Goal: Information Seeking & Learning: Learn about a topic

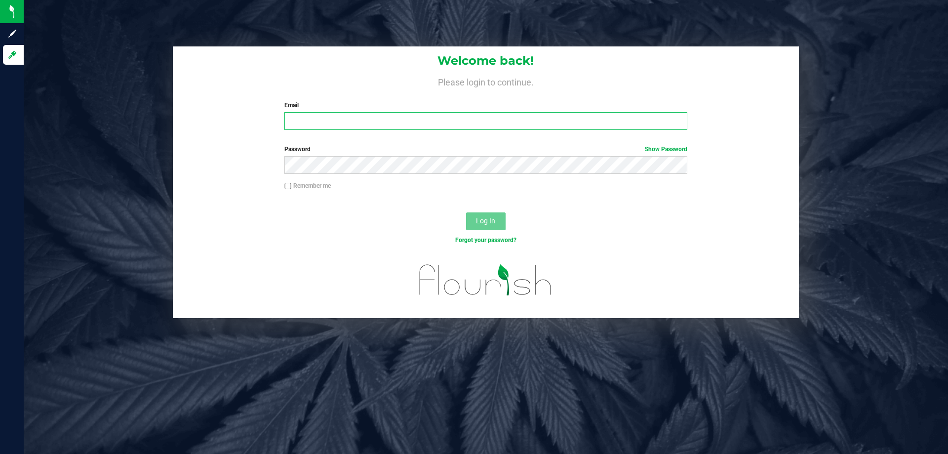
click at [329, 120] on input "Email" at bounding box center [485, 121] width 402 height 18
type input "[EMAIL_ADDRESS][DOMAIN_NAME]"
click at [489, 220] on span "Log In" at bounding box center [485, 221] width 19 height 8
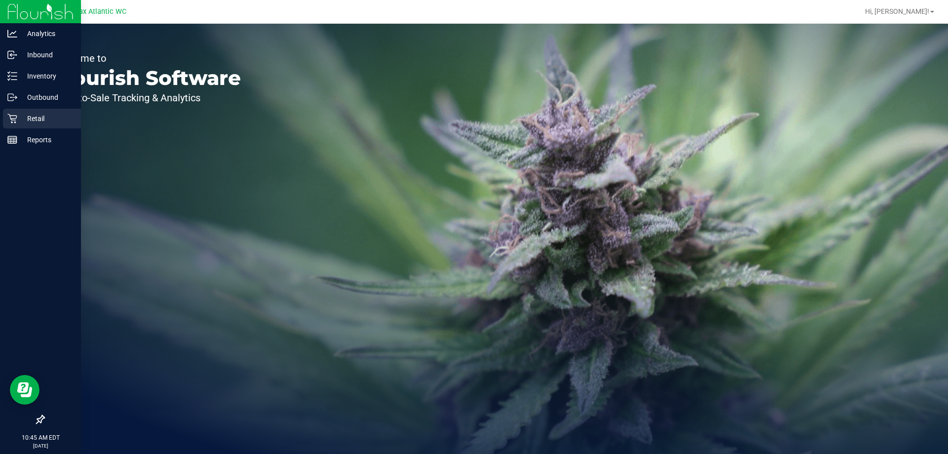
click at [17, 121] on icon at bounding box center [12, 119] width 10 height 10
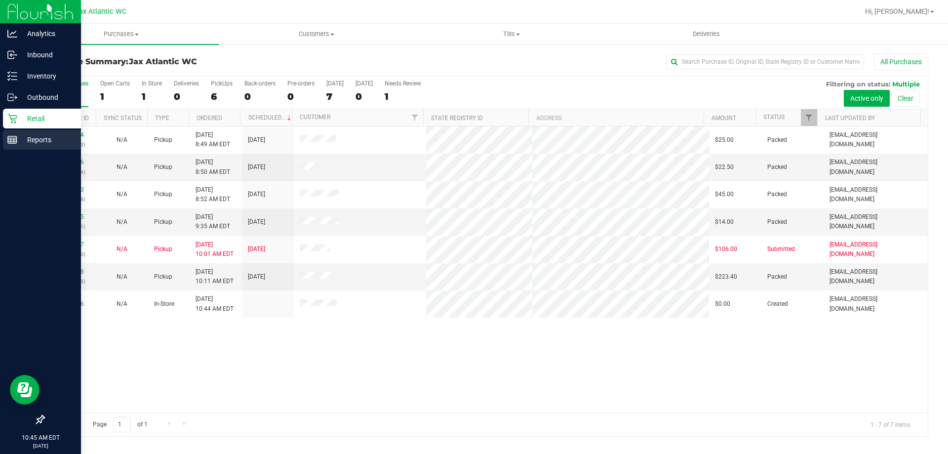
click at [14, 140] on line at bounding box center [12, 140] width 9 height 0
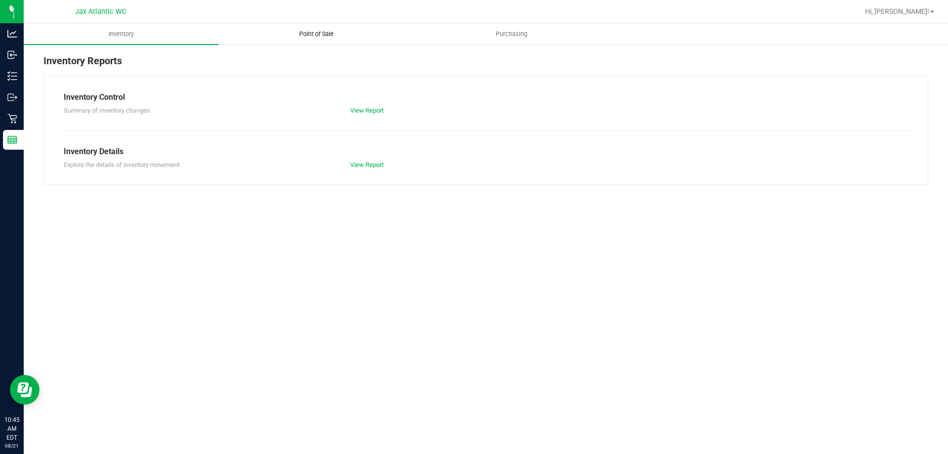
click at [312, 39] on uib-tab-heading "Point of Sale" at bounding box center [316, 34] width 194 height 20
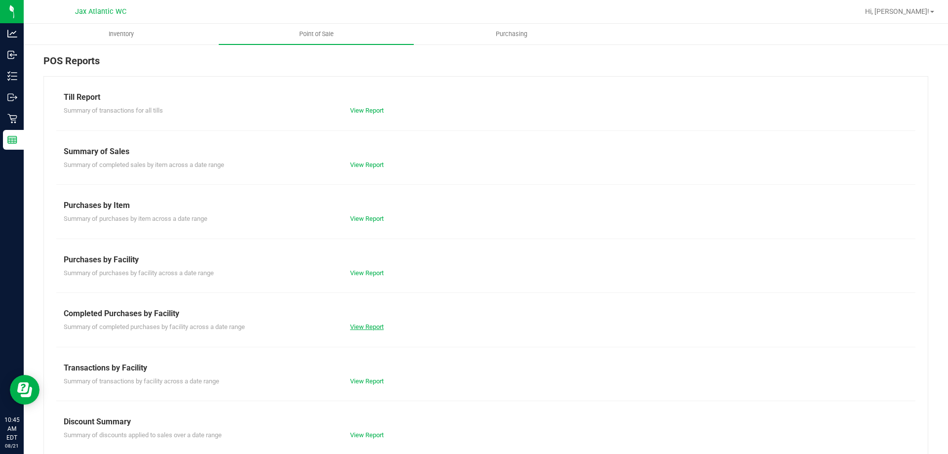
click at [371, 326] on link "View Report" at bounding box center [367, 326] width 34 height 7
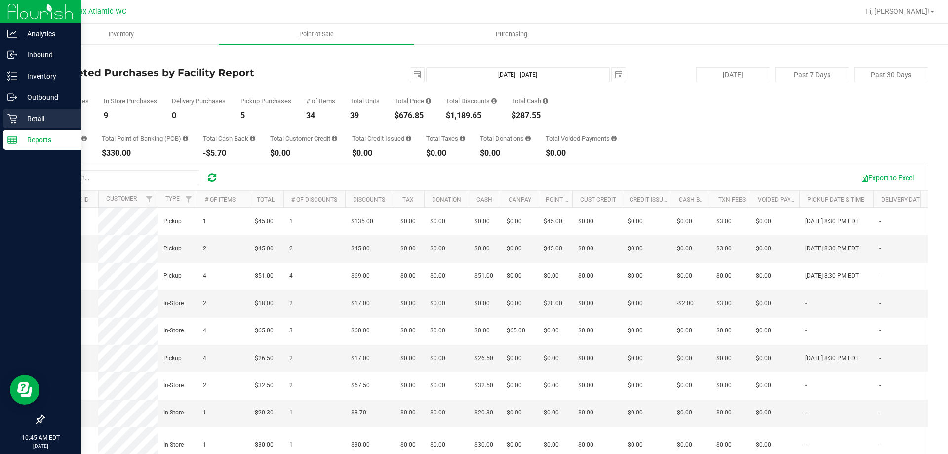
click at [9, 114] on icon at bounding box center [12, 119] width 10 height 10
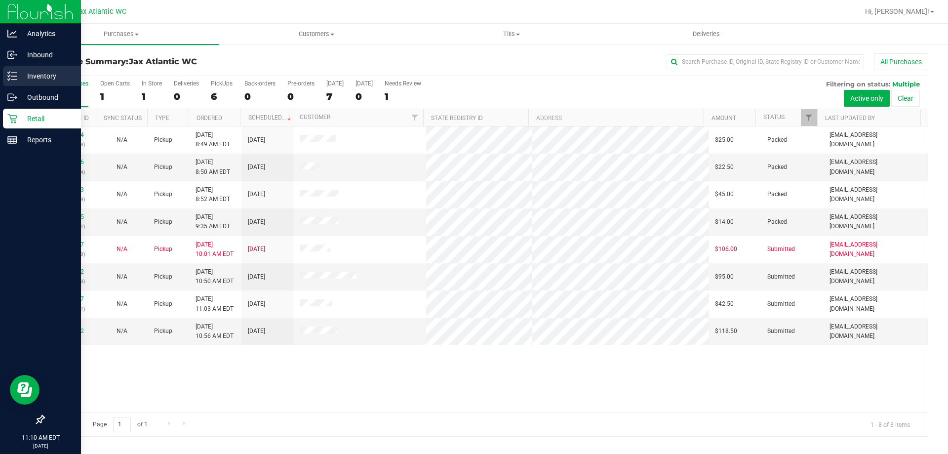
click at [48, 78] on p "Inventory" at bounding box center [46, 76] width 59 height 12
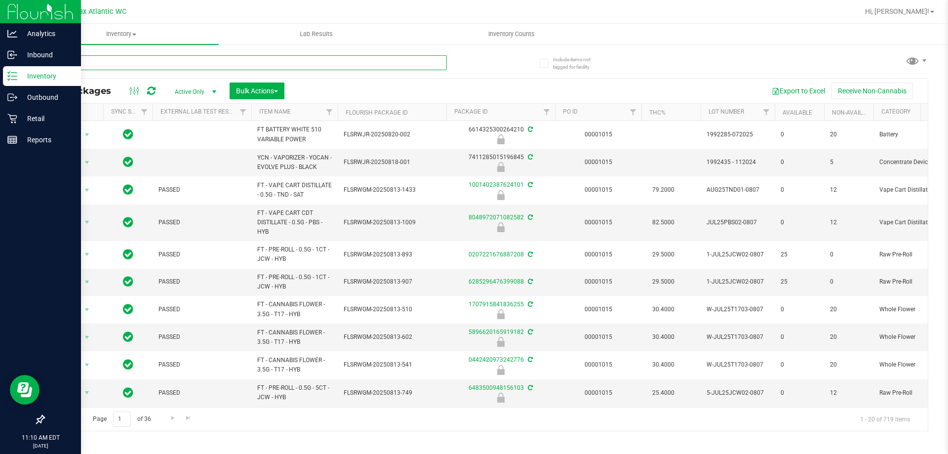
click at [153, 63] on input "text" at bounding box center [244, 62] width 403 height 15
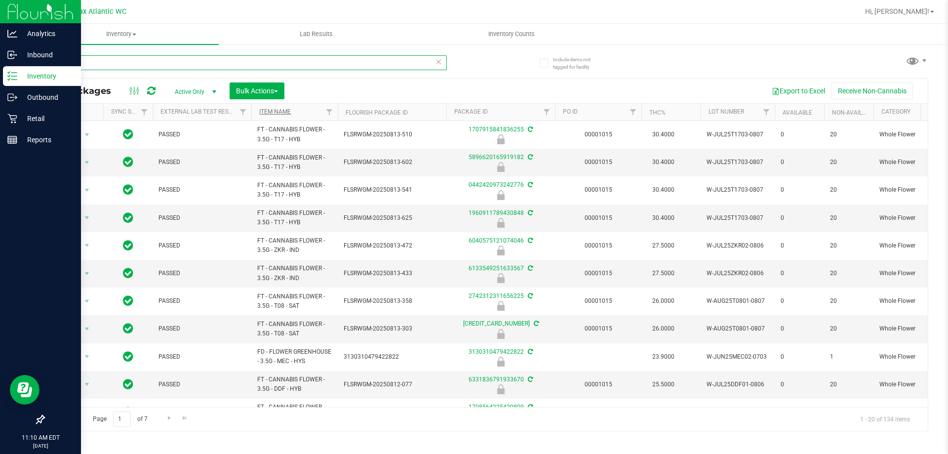
type input "flower"
click at [268, 112] on link "Item Name" at bounding box center [275, 111] width 32 height 7
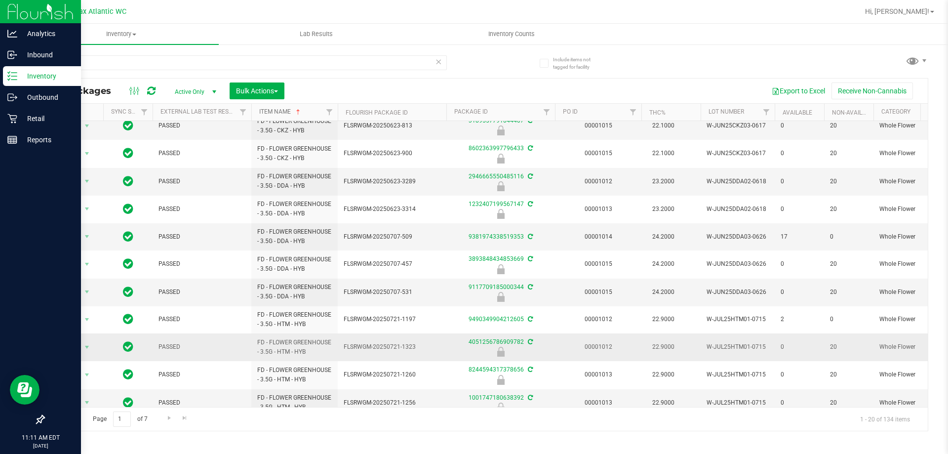
scroll to position [275, 0]
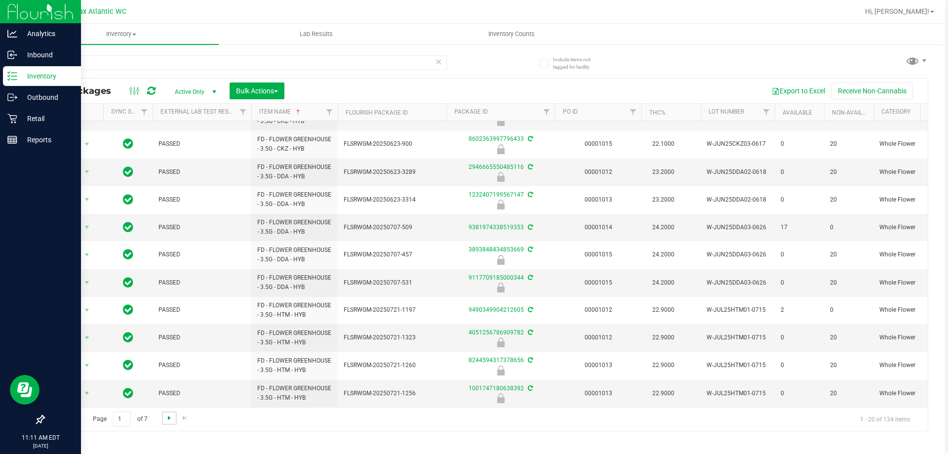
click at [167, 419] on span "Go to the next page" at bounding box center [169, 418] width 8 height 8
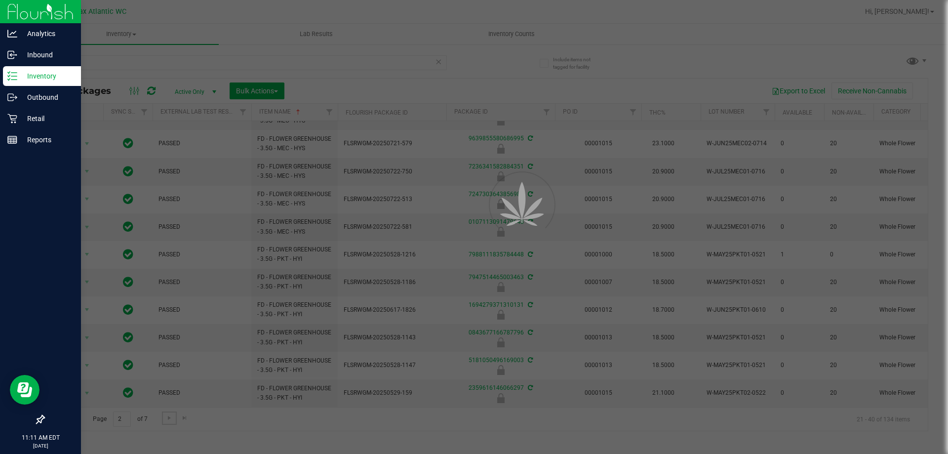
scroll to position [0, 0]
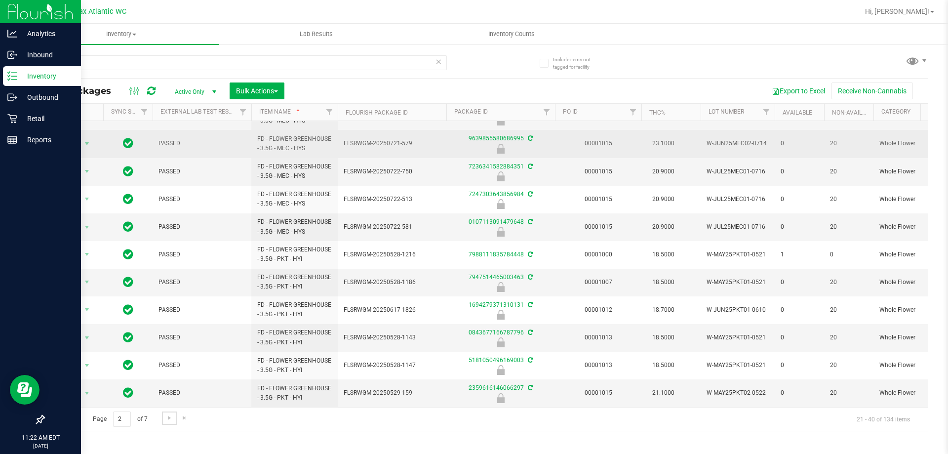
scroll to position [275, 0]
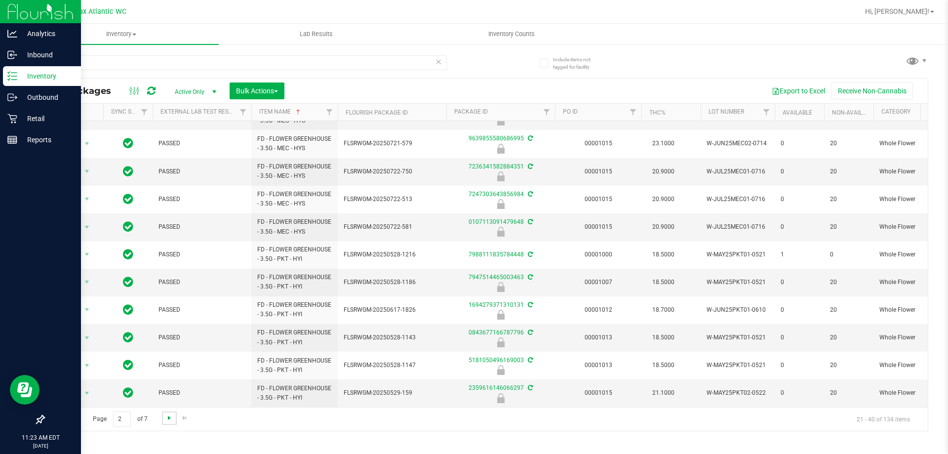
click at [169, 416] on span "Go to the next page" at bounding box center [169, 418] width 8 height 8
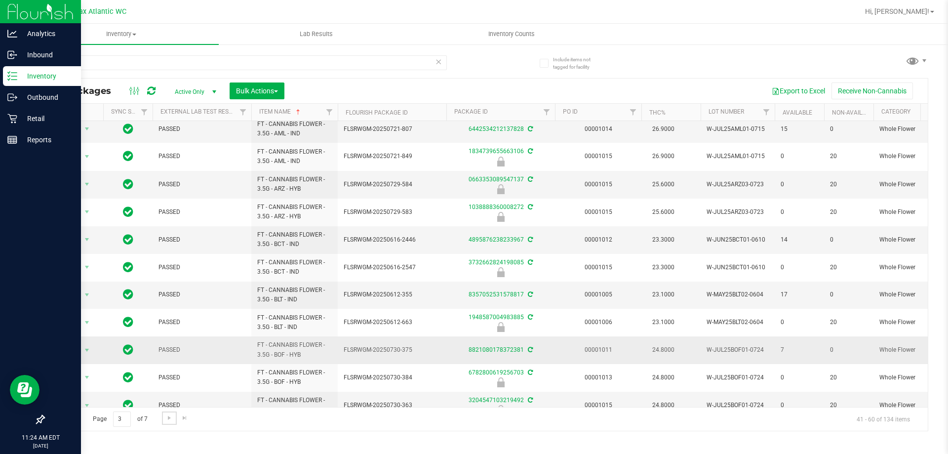
scroll to position [301, 0]
click at [168, 417] on span "Go to the next page" at bounding box center [169, 418] width 8 height 8
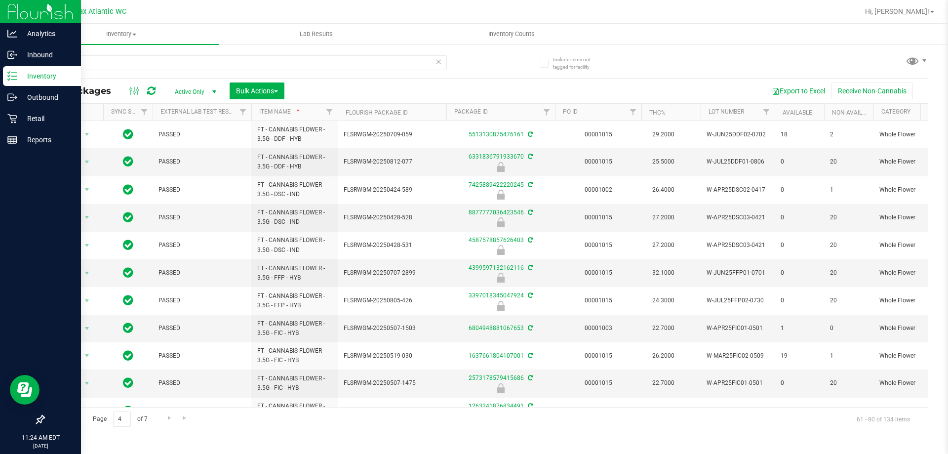
click at [73, 420] on span "Go to the previous page" at bounding box center [71, 418] width 8 height 8
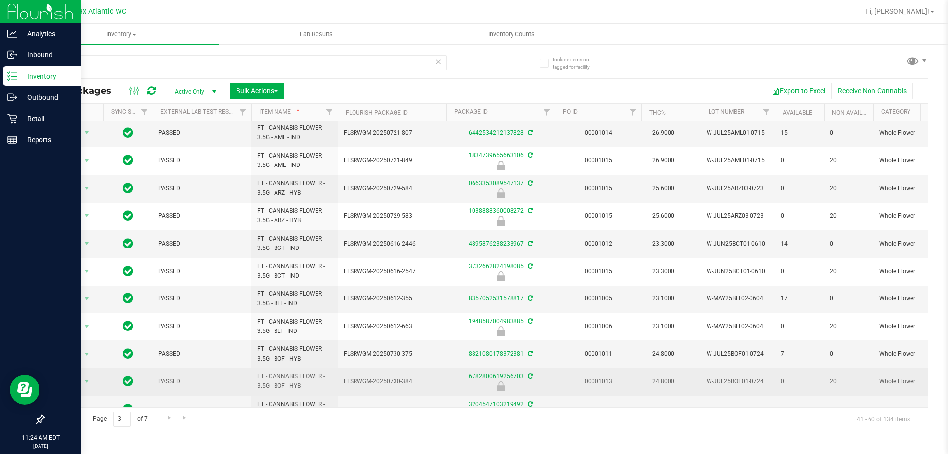
scroll to position [301, 0]
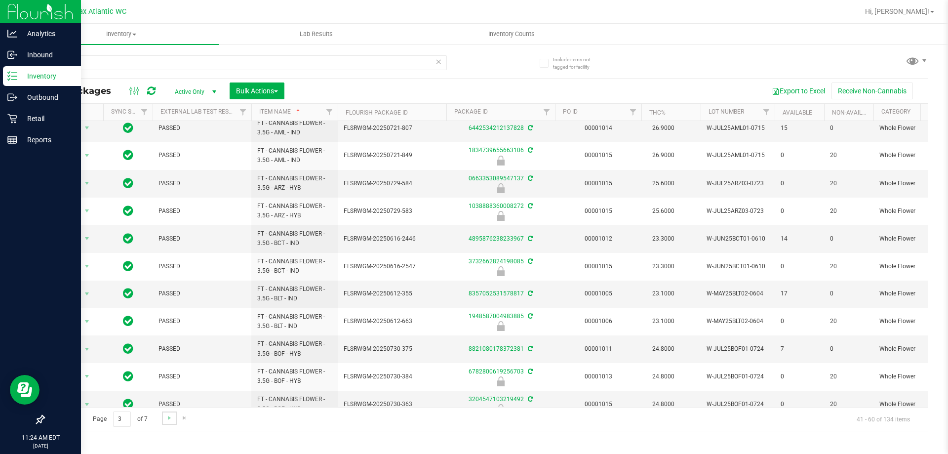
click at [163, 417] on link "Go to the next page" at bounding box center [169, 417] width 14 height 13
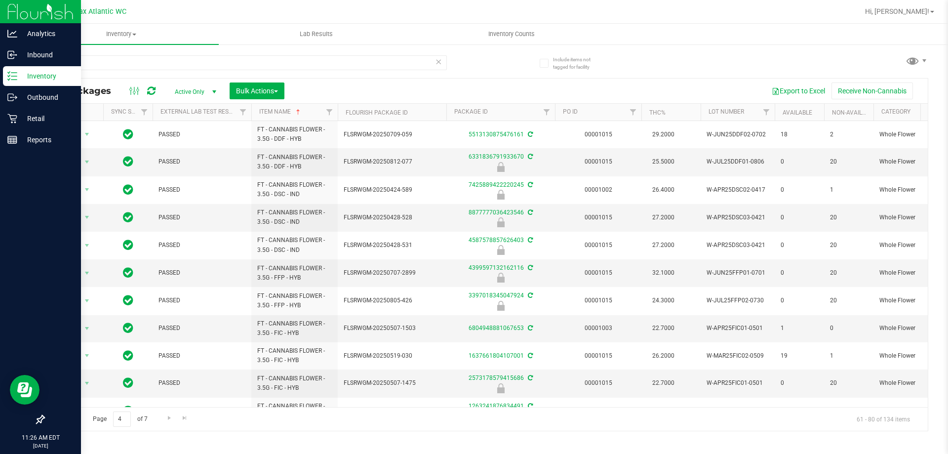
click at [70, 421] on span "Go to the previous page" at bounding box center [71, 418] width 8 height 8
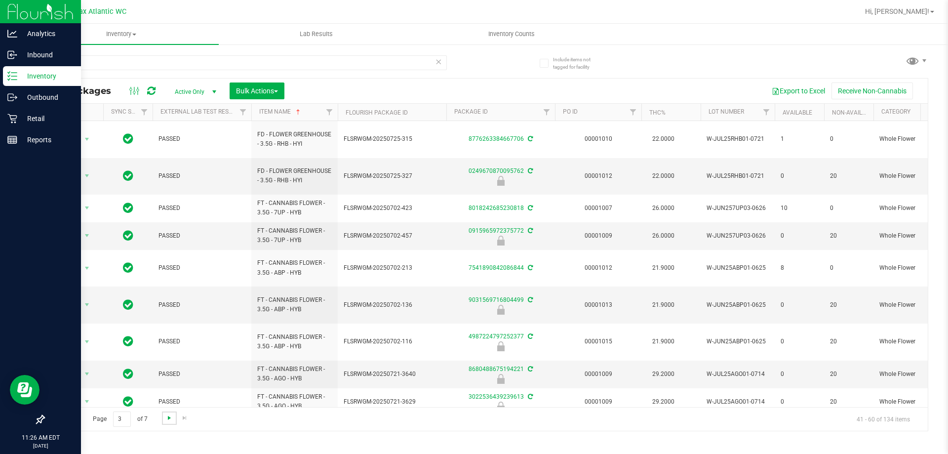
click at [167, 419] on span "Go to the next page" at bounding box center [169, 418] width 8 height 8
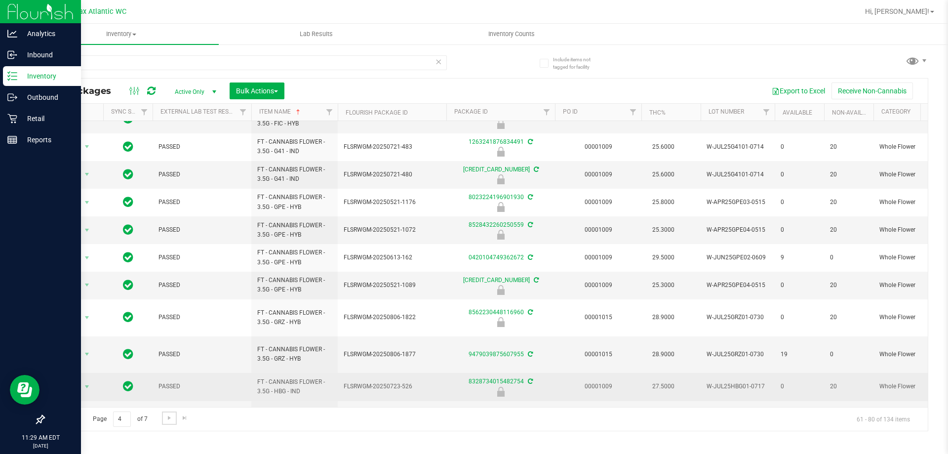
scroll to position [274, 0]
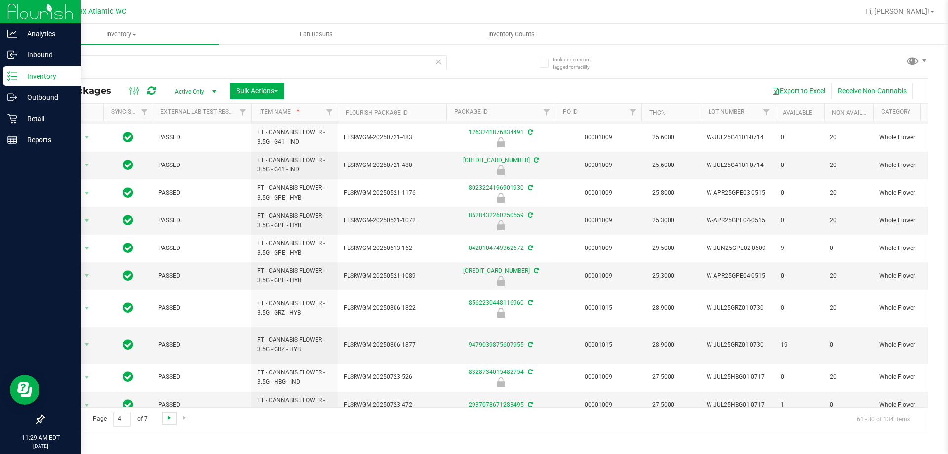
click at [169, 420] on span "Go to the next page" at bounding box center [169, 418] width 8 height 8
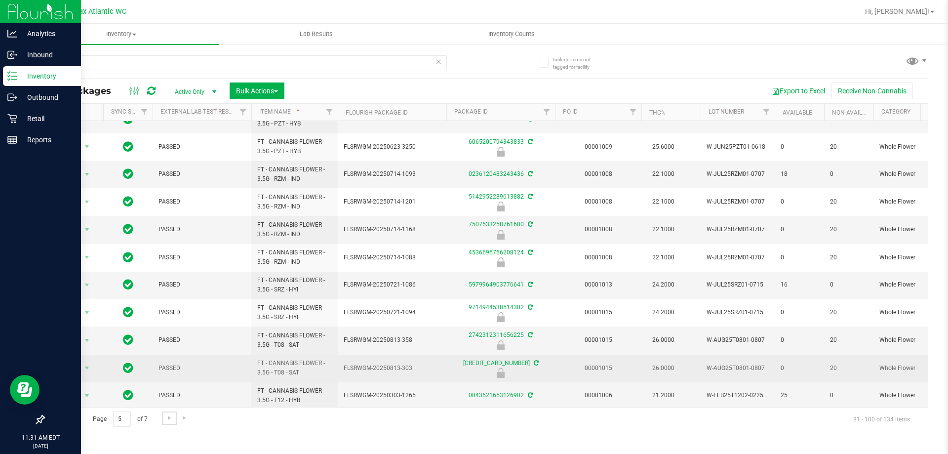
scroll to position [274, 0]
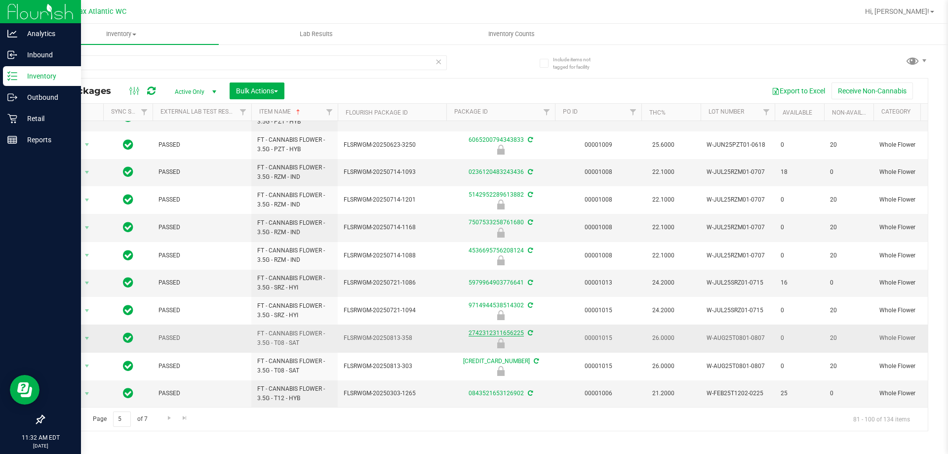
click at [512, 329] on link "2742312311656225" at bounding box center [496, 332] width 55 height 7
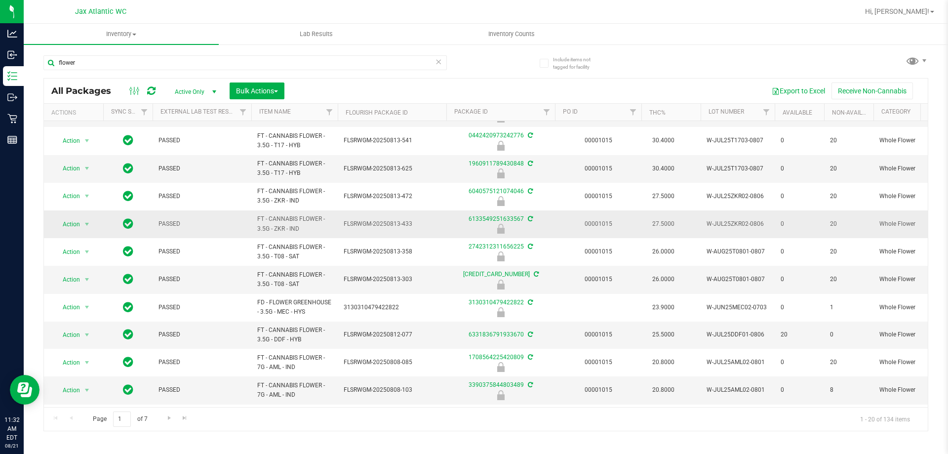
scroll to position [99, 0]
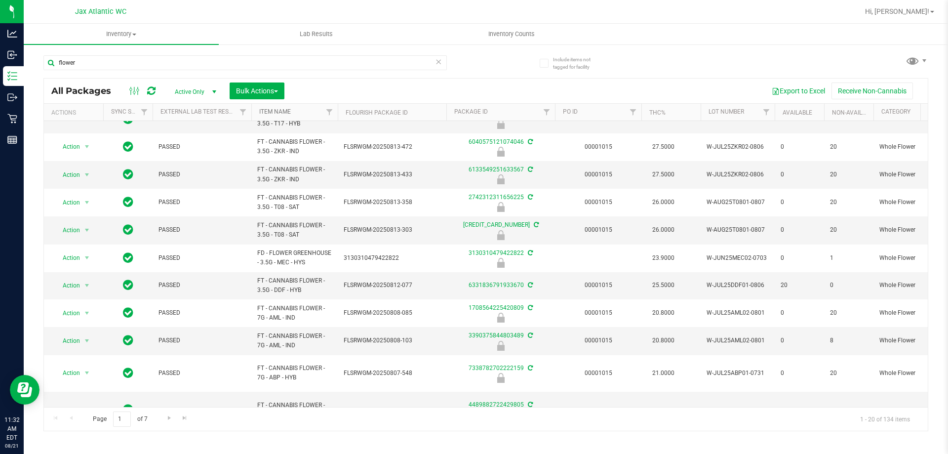
click at [274, 113] on link "Item Name" at bounding box center [275, 111] width 32 height 7
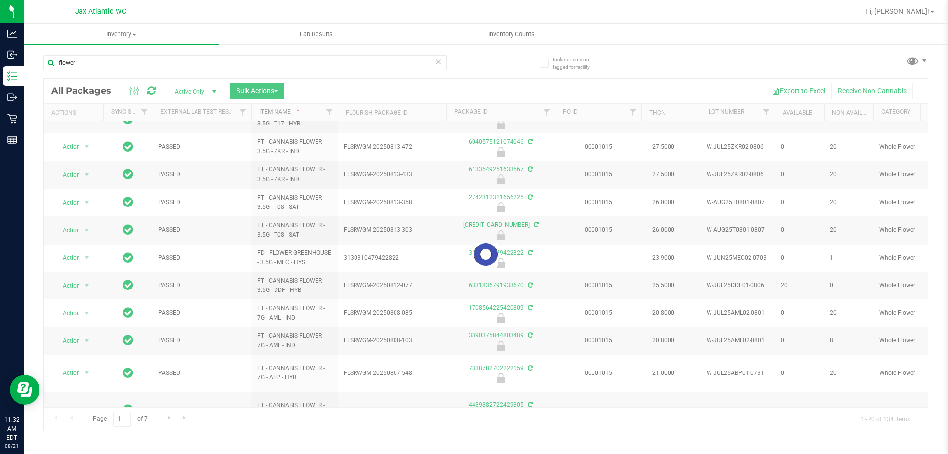
scroll to position [0, 0]
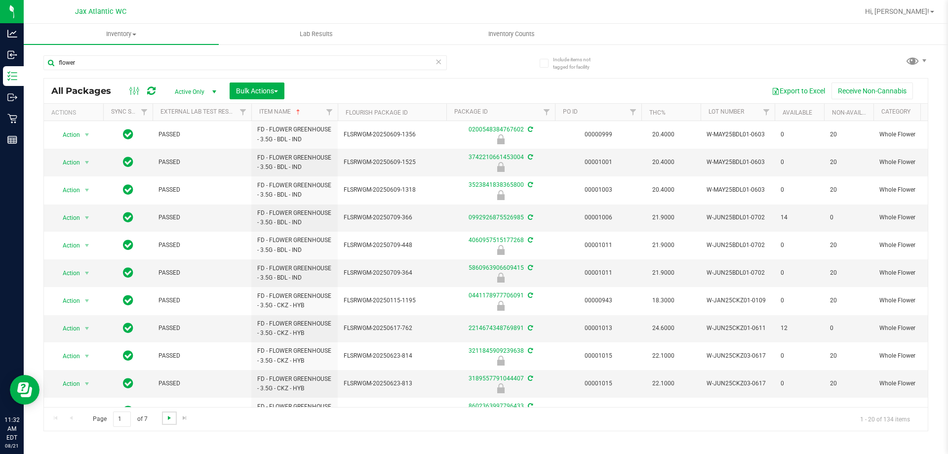
click at [170, 419] on span "Go to the next page" at bounding box center [169, 418] width 8 height 8
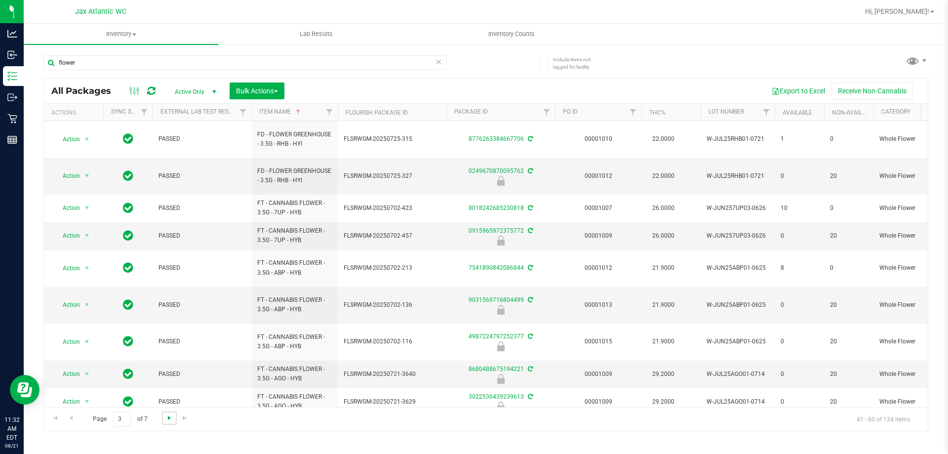
click at [170, 419] on span "Go to the next page" at bounding box center [169, 418] width 8 height 8
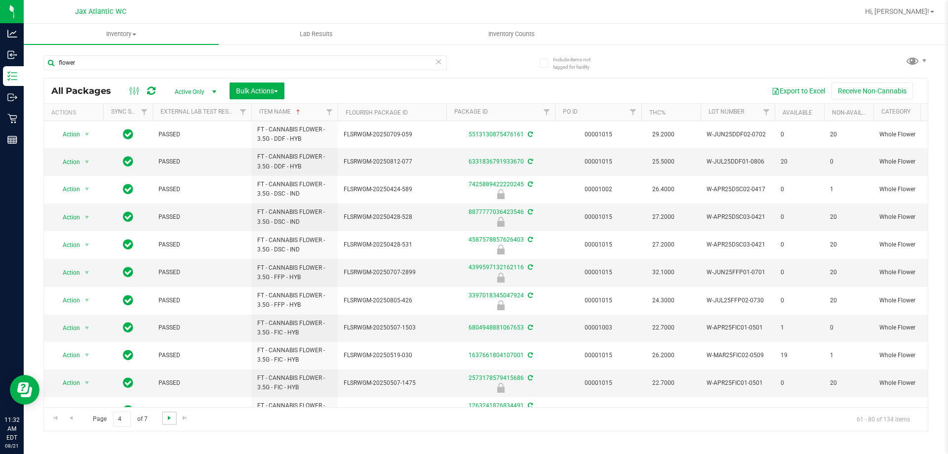
click at [170, 419] on span "Go to the next page" at bounding box center [169, 418] width 8 height 8
click at [71, 418] on span "Go to the previous page" at bounding box center [71, 418] width 8 height 8
click at [168, 418] on span "Go to the next page" at bounding box center [169, 418] width 8 height 8
click at [72, 419] on span "Go to the previous page" at bounding box center [71, 418] width 8 height 8
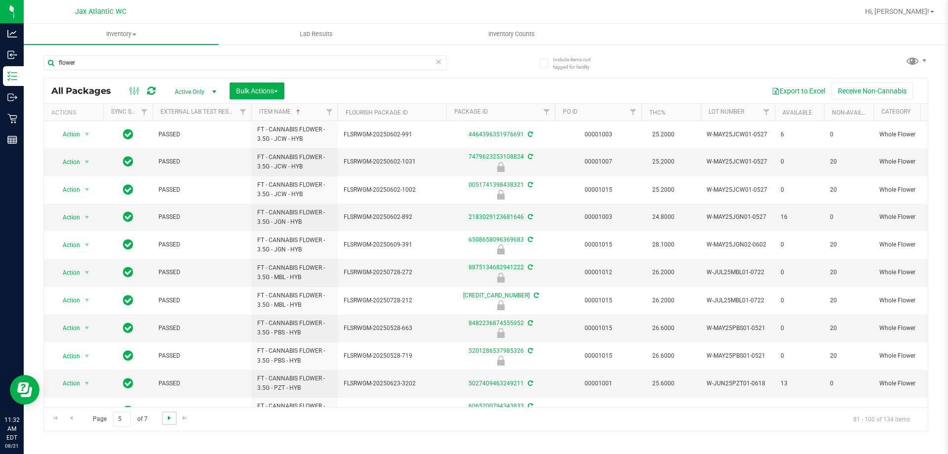
click at [169, 418] on span "Go to the next page" at bounding box center [169, 418] width 8 height 8
click at [168, 418] on span "Go to the next page" at bounding box center [169, 418] width 8 height 8
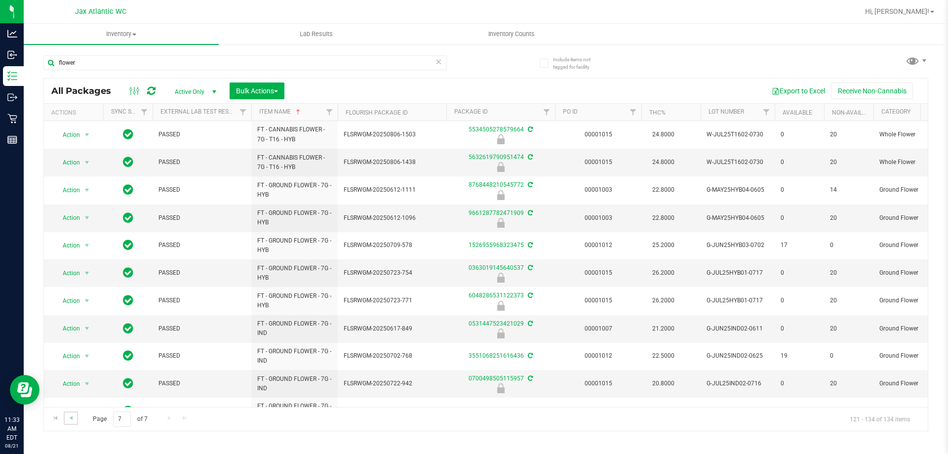
click at [75, 419] on link "Go to the previous page" at bounding box center [71, 417] width 14 height 13
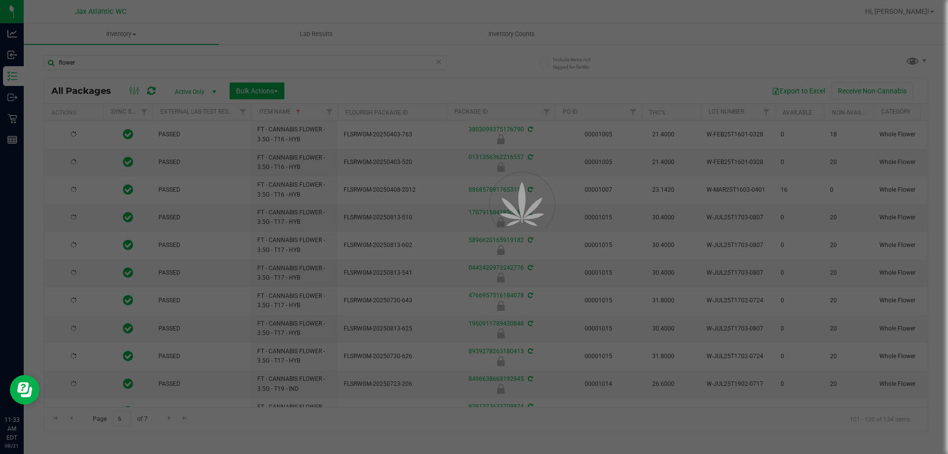
click at [73, 418] on div at bounding box center [474, 227] width 948 height 454
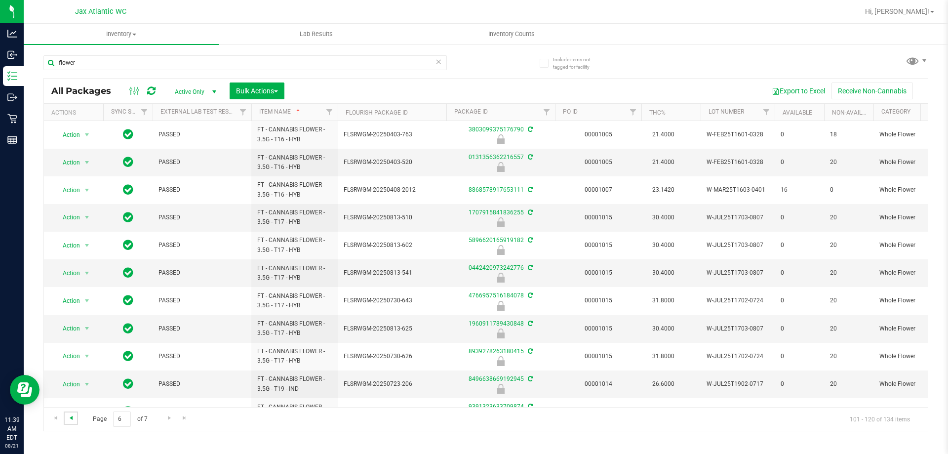
click at [72, 418] on span "Go to the previous page" at bounding box center [71, 418] width 8 height 8
click at [171, 417] on span "Go to the next page" at bounding box center [169, 418] width 8 height 8
click at [92, 57] on input "flower" at bounding box center [244, 62] width 403 height 15
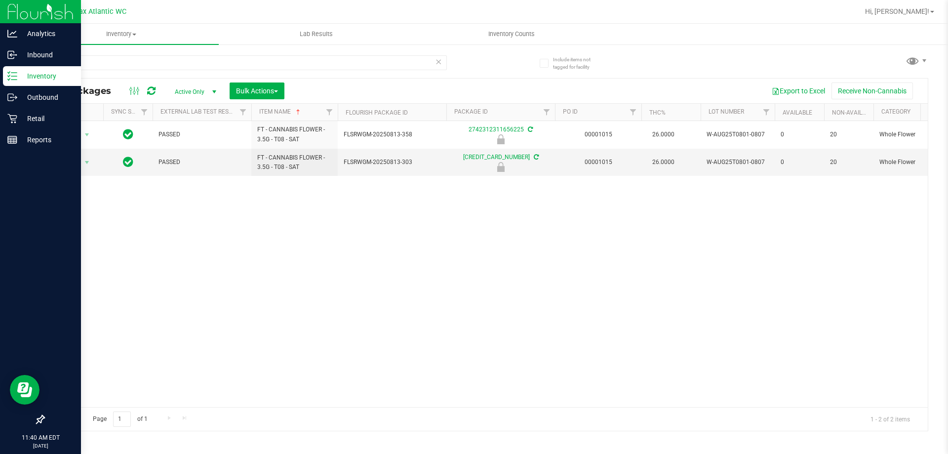
click at [10, 73] on icon at bounding box center [12, 76] width 10 height 10
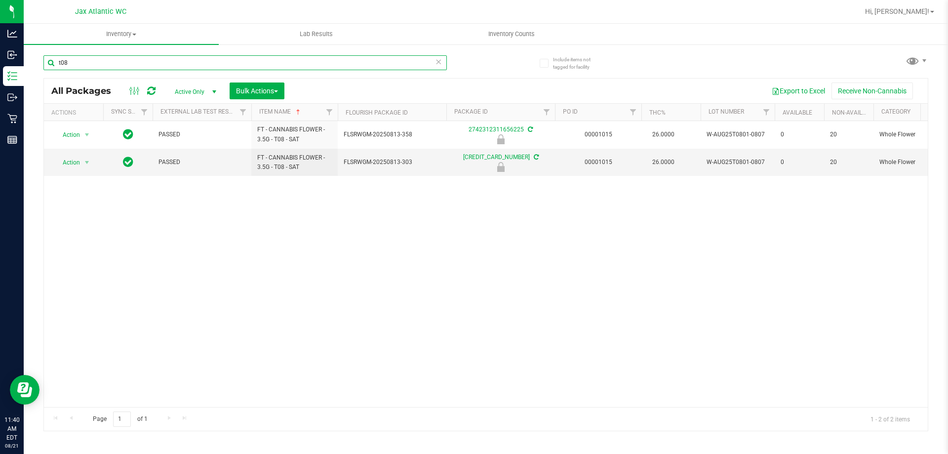
click at [99, 65] on input "t08" at bounding box center [244, 62] width 403 height 15
type input "\"
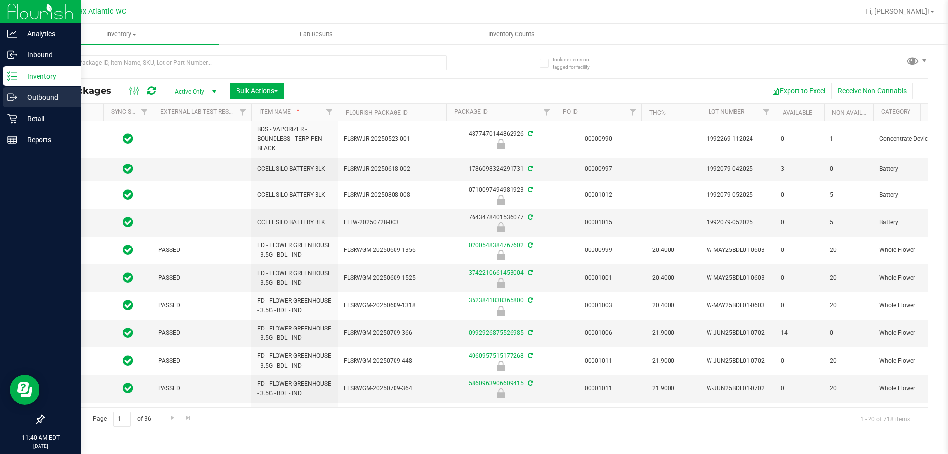
click at [22, 98] on p "Outbound" at bounding box center [46, 97] width 59 height 12
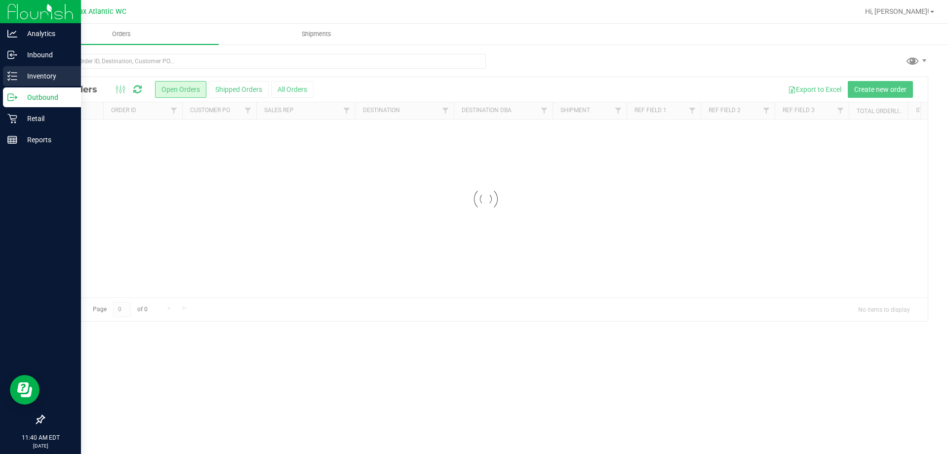
click at [21, 79] on p "Inventory" at bounding box center [46, 76] width 59 height 12
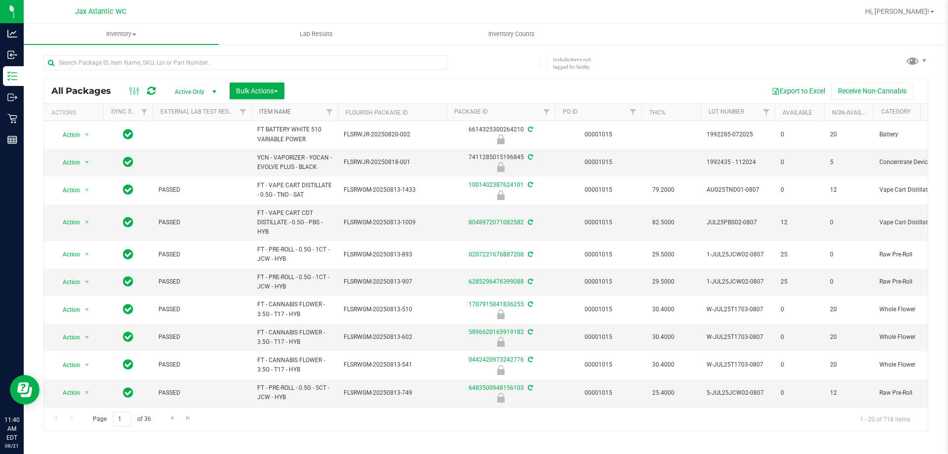
click at [271, 114] on link "Item Name" at bounding box center [275, 111] width 32 height 7
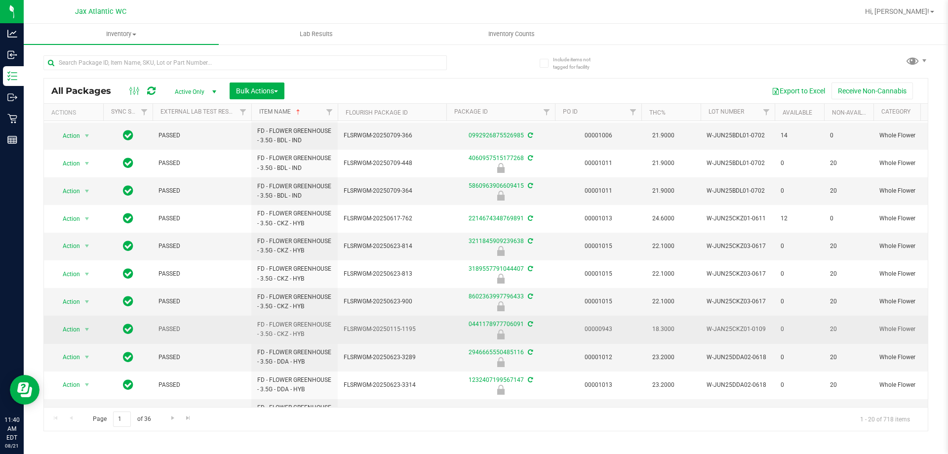
scroll to position [280, 0]
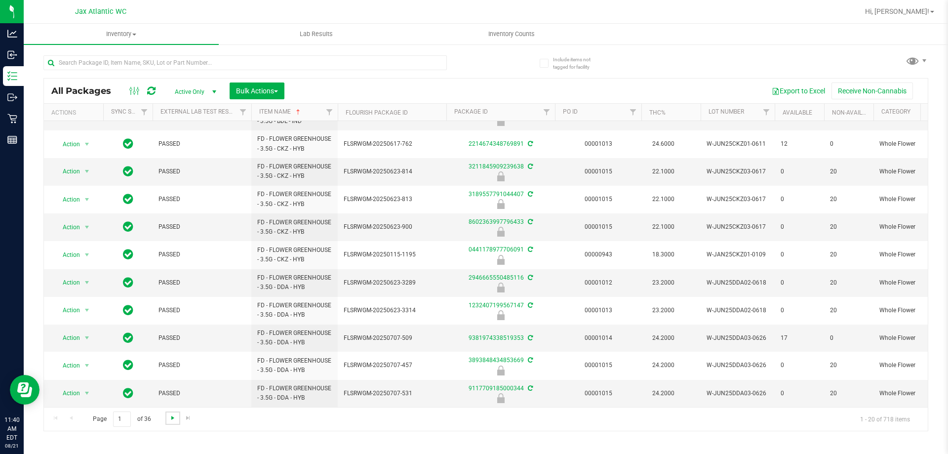
click at [173, 418] on span "Go to the next page" at bounding box center [173, 418] width 8 height 8
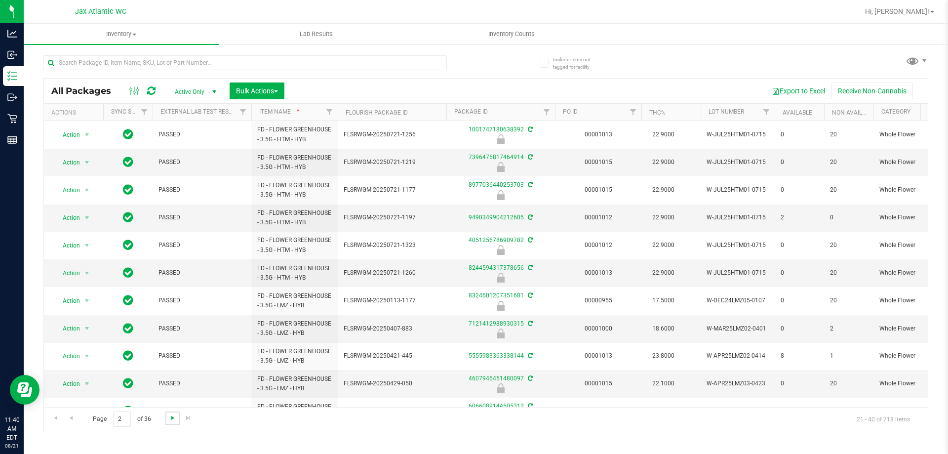
click at [173, 418] on span "Go to the next page" at bounding box center [173, 418] width 8 height 8
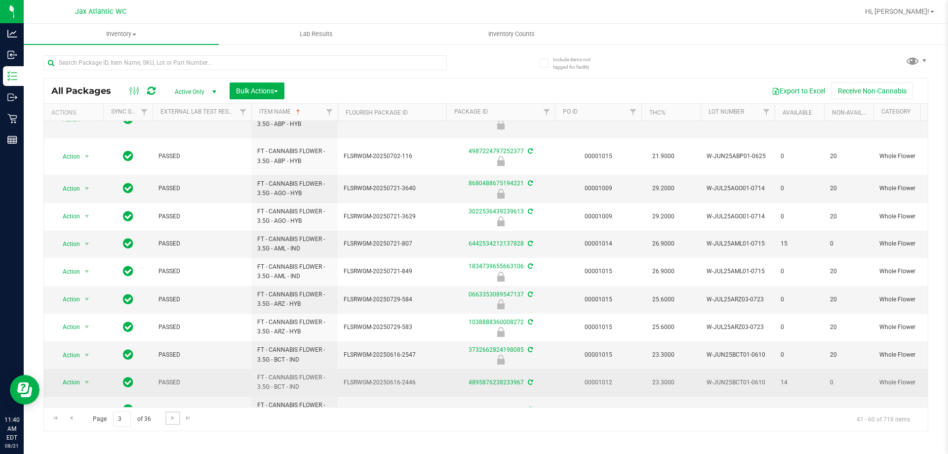
scroll to position [301, 0]
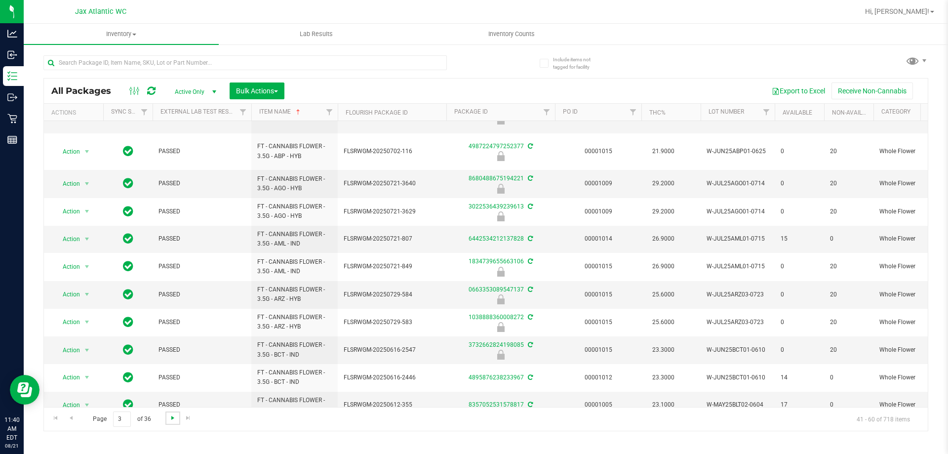
click at [173, 416] on span "Go to the next page" at bounding box center [173, 418] width 8 height 8
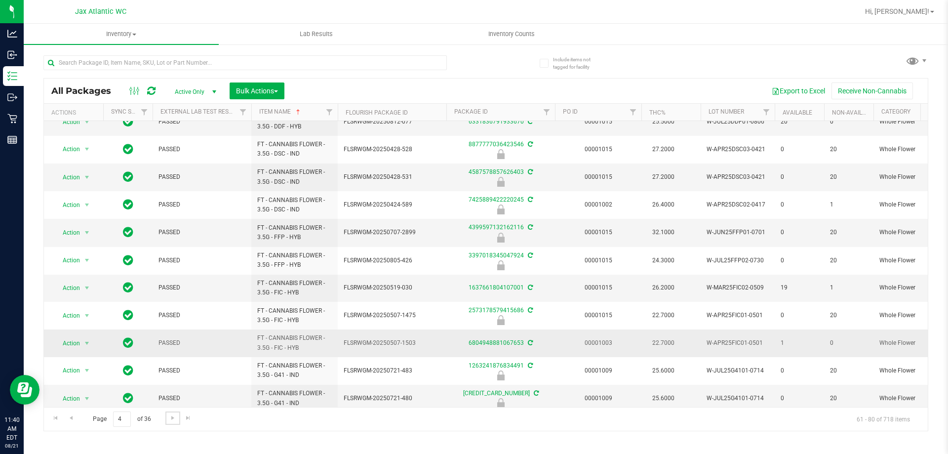
scroll to position [274, 0]
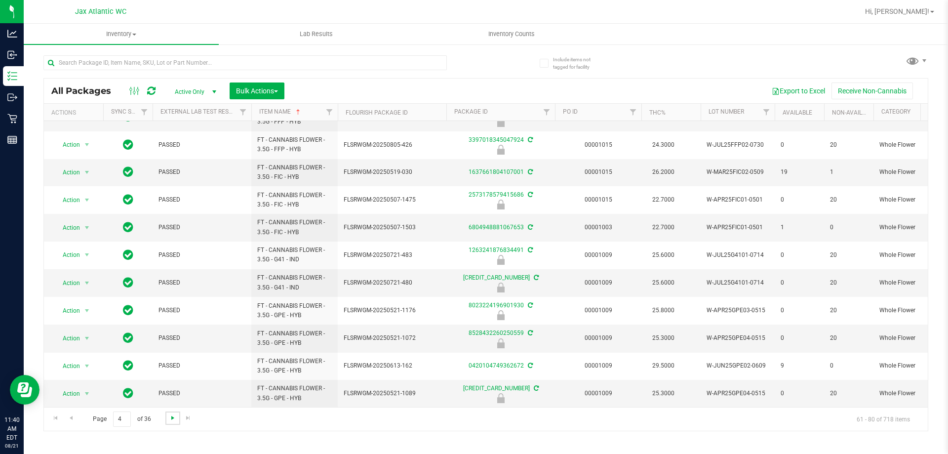
click at [172, 417] on span "Go to the next page" at bounding box center [173, 418] width 8 height 8
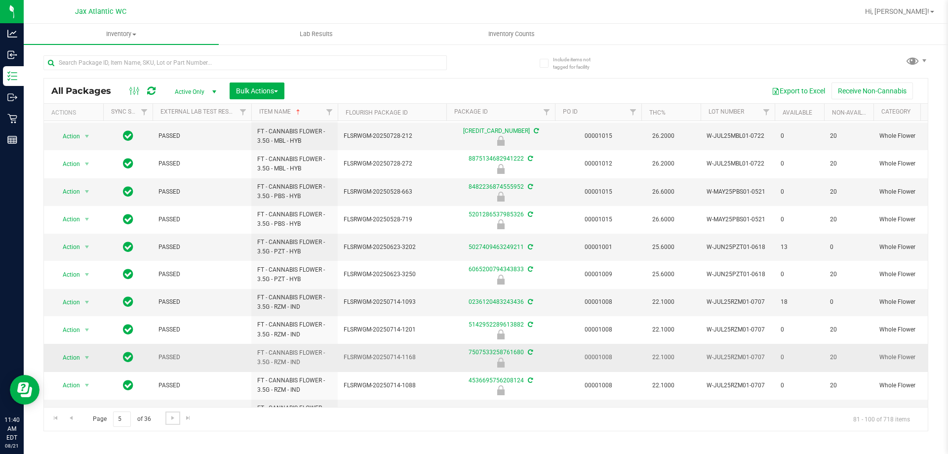
scroll to position [273, 0]
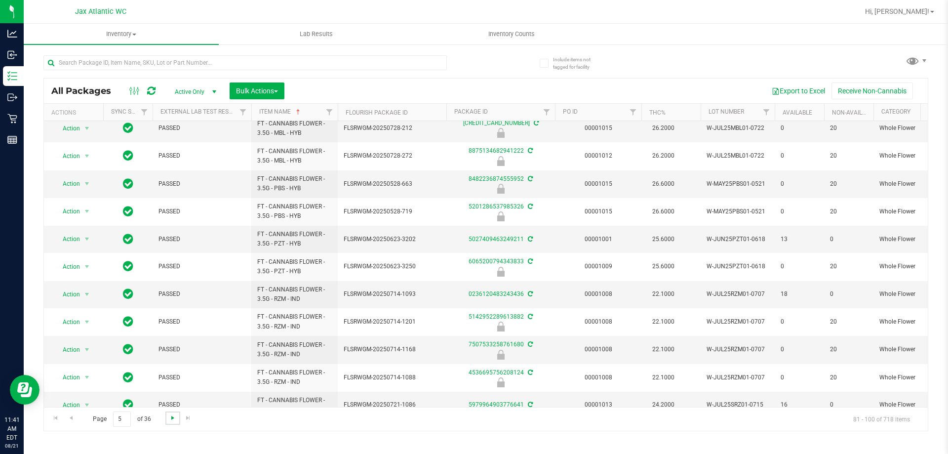
click at [169, 418] on span "Go to the next page" at bounding box center [173, 418] width 8 height 8
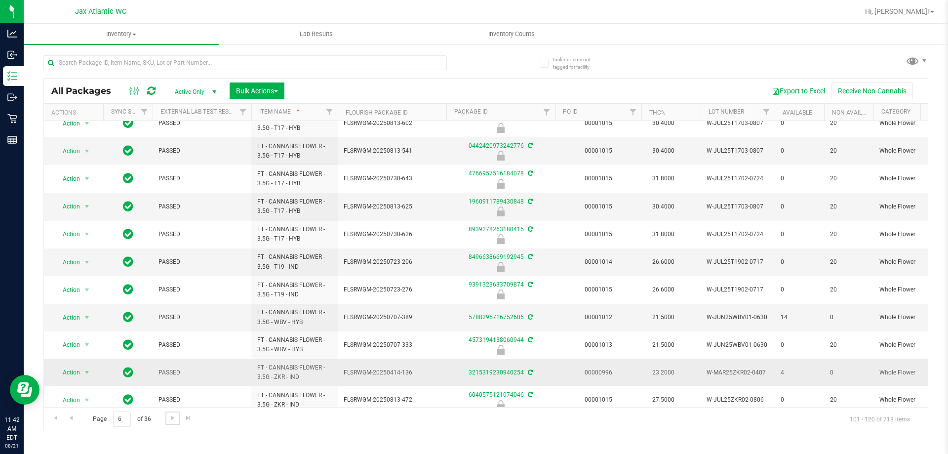
scroll to position [275, 0]
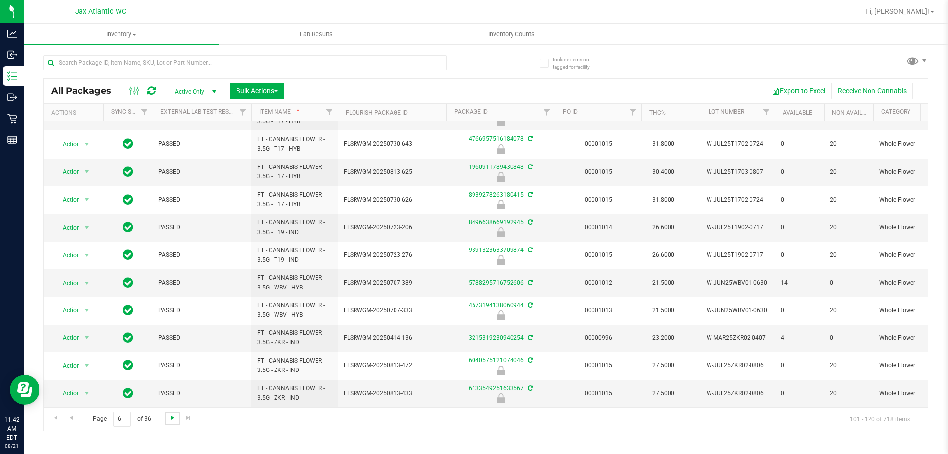
click at [173, 418] on span "Go to the next page" at bounding box center [173, 418] width 8 height 8
